Goal: Navigation & Orientation: Find specific page/section

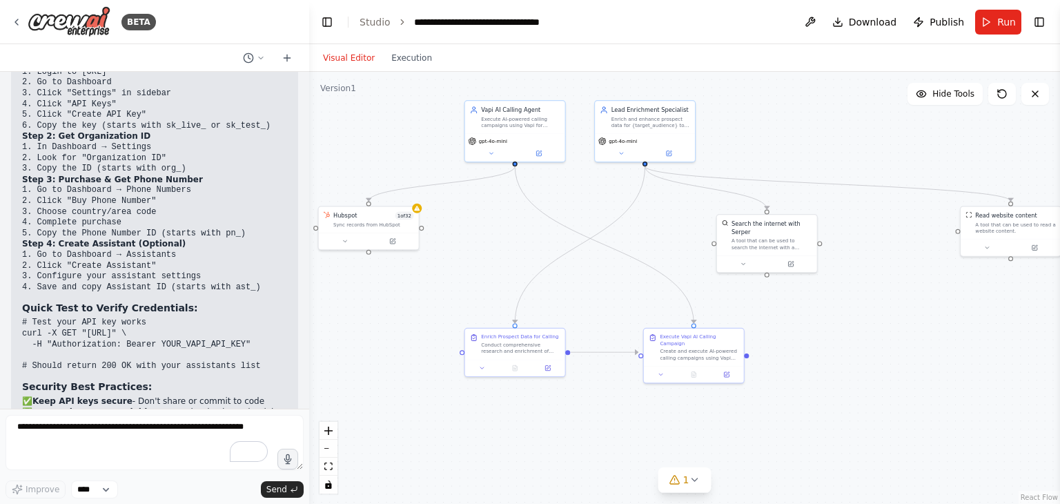
drag, startPoint x: 682, startPoint y: 280, endPoint x: 628, endPoint y: 288, distance: 53.7
click at [628, 288] on div ".deletable-edge-delete-btn { width: 20px; height: 20px; border: 0px solid #ffff…" at bounding box center [684, 288] width 750 height 432
drag, startPoint x: 985, startPoint y: 227, endPoint x: 868, endPoint y: 235, distance: 117.5
click at [868, 235] on div "A tool that can be used to read a website content." at bounding box center [901, 234] width 81 height 13
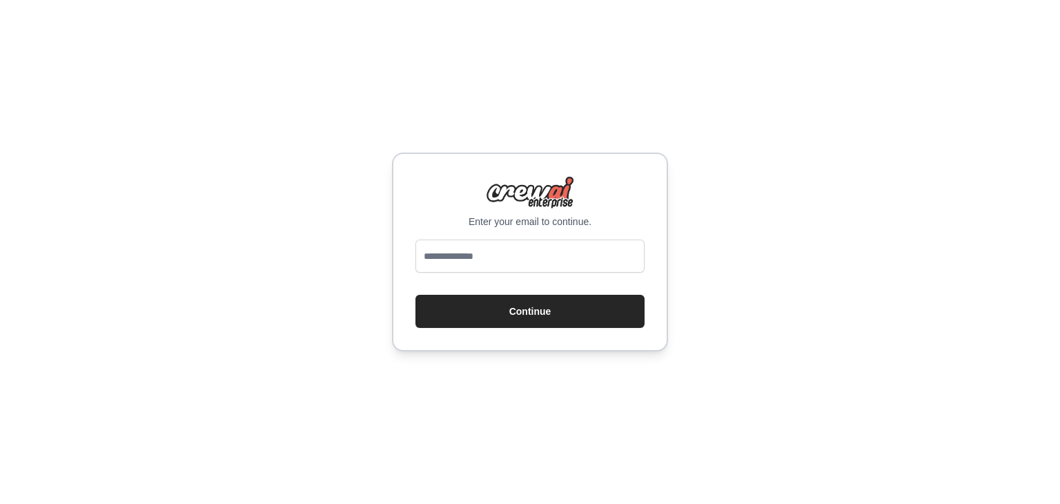
type input "**********"
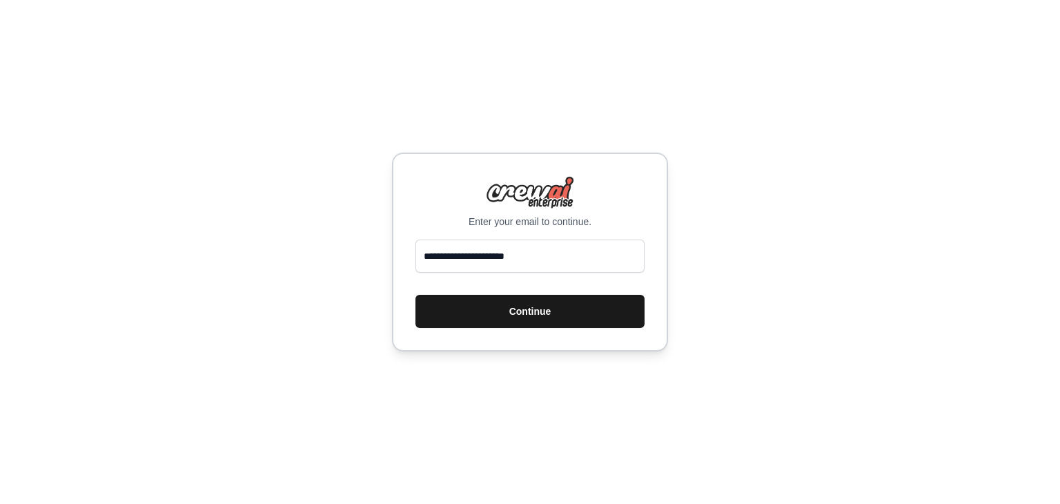
click at [541, 319] on button "Continue" at bounding box center [529, 311] width 229 height 33
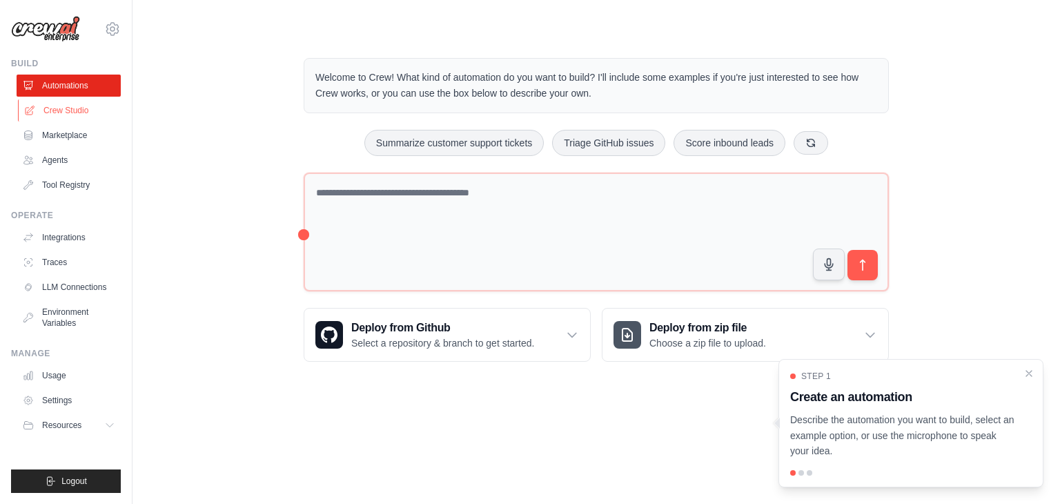
click at [63, 108] on link "Crew Studio" at bounding box center [70, 110] width 104 height 22
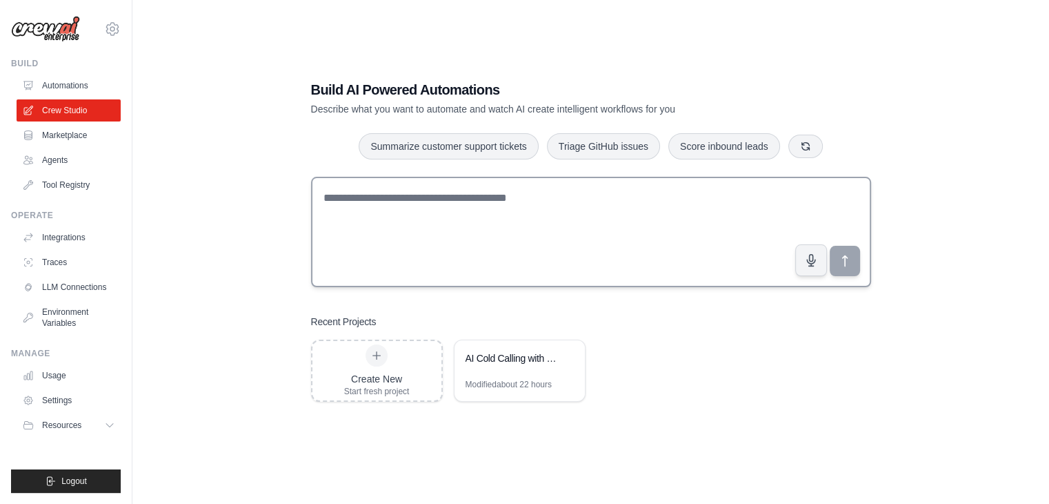
scroll to position [28, 0]
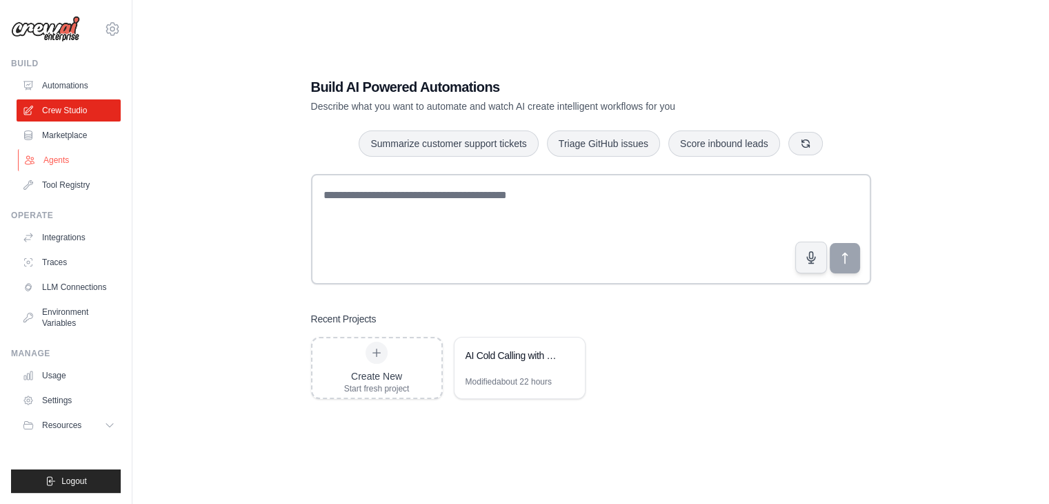
click at [65, 160] on link "Agents" at bounding box center [70, 160] width 104 height 22
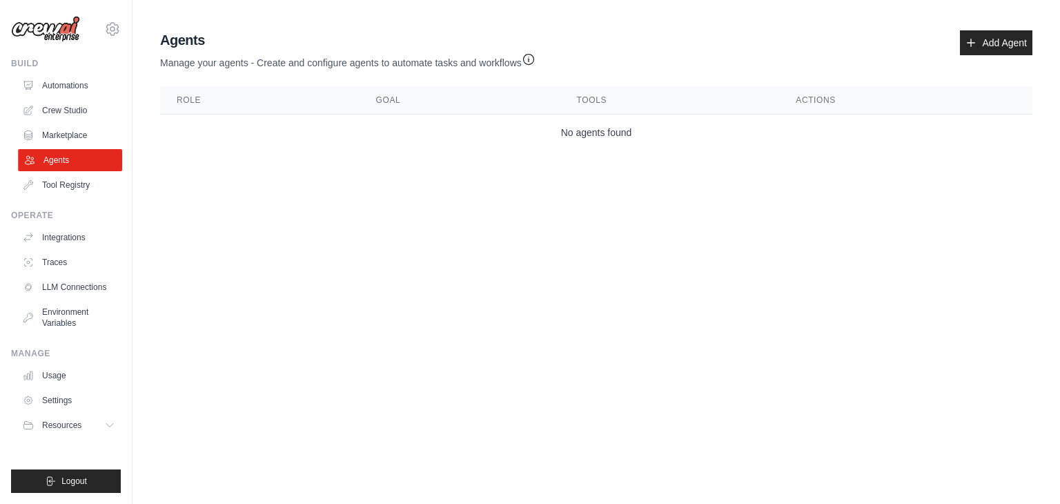
click at [64, 156] on link "Agents" at bounding box center [70, 160] width 104 height 22
click at [62, 92] on link "Automations" at bounding box center [70, 85] width 104 height 22
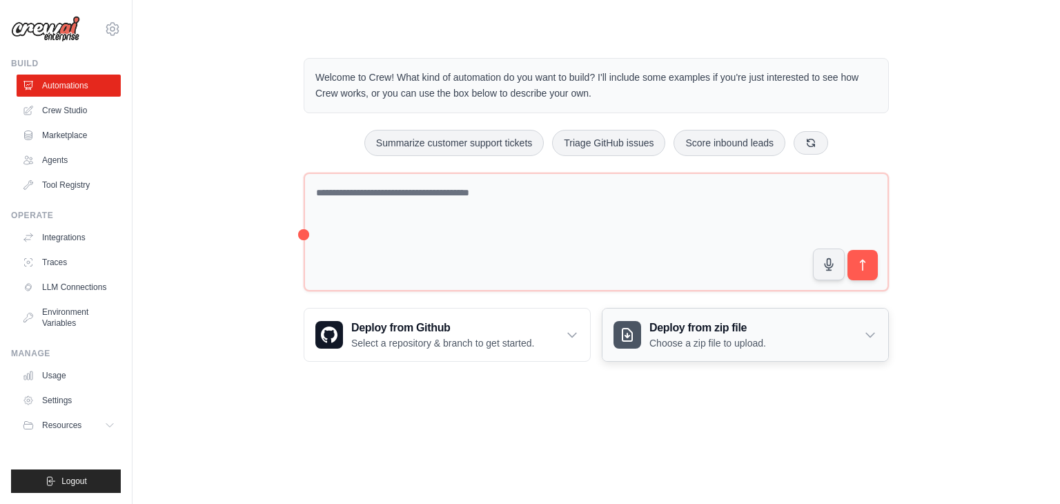
click at [863, 334] on icon at bounding box center [870, 335] width 14 height 14
